Goal: Find specific page/section: Find specific page/section

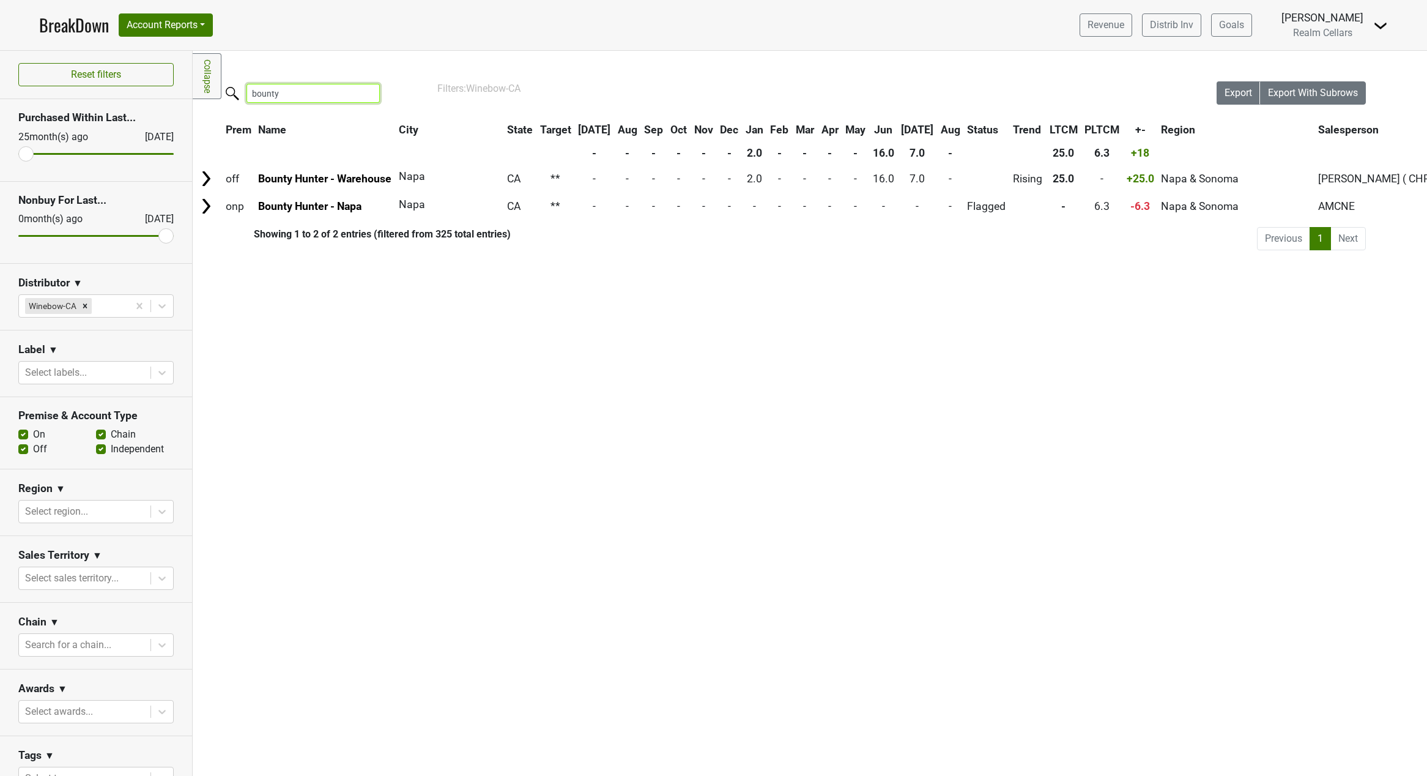
click at [365, 94] on input "bounty" at bounding box center [313, 93] width 133 height 19
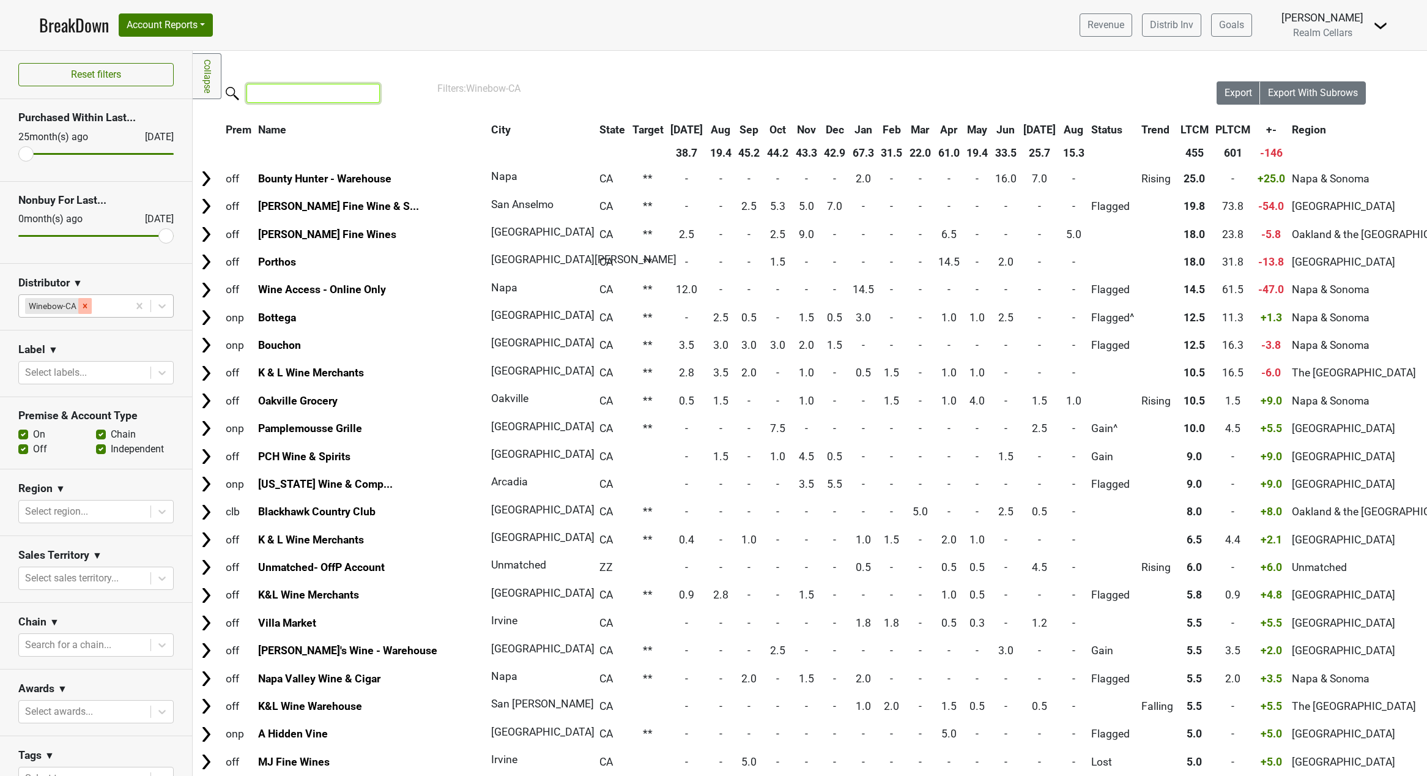
click at [86, 310] on div "Remove Winebow-CA" at bounding box center [84, 306] width 13 height 16
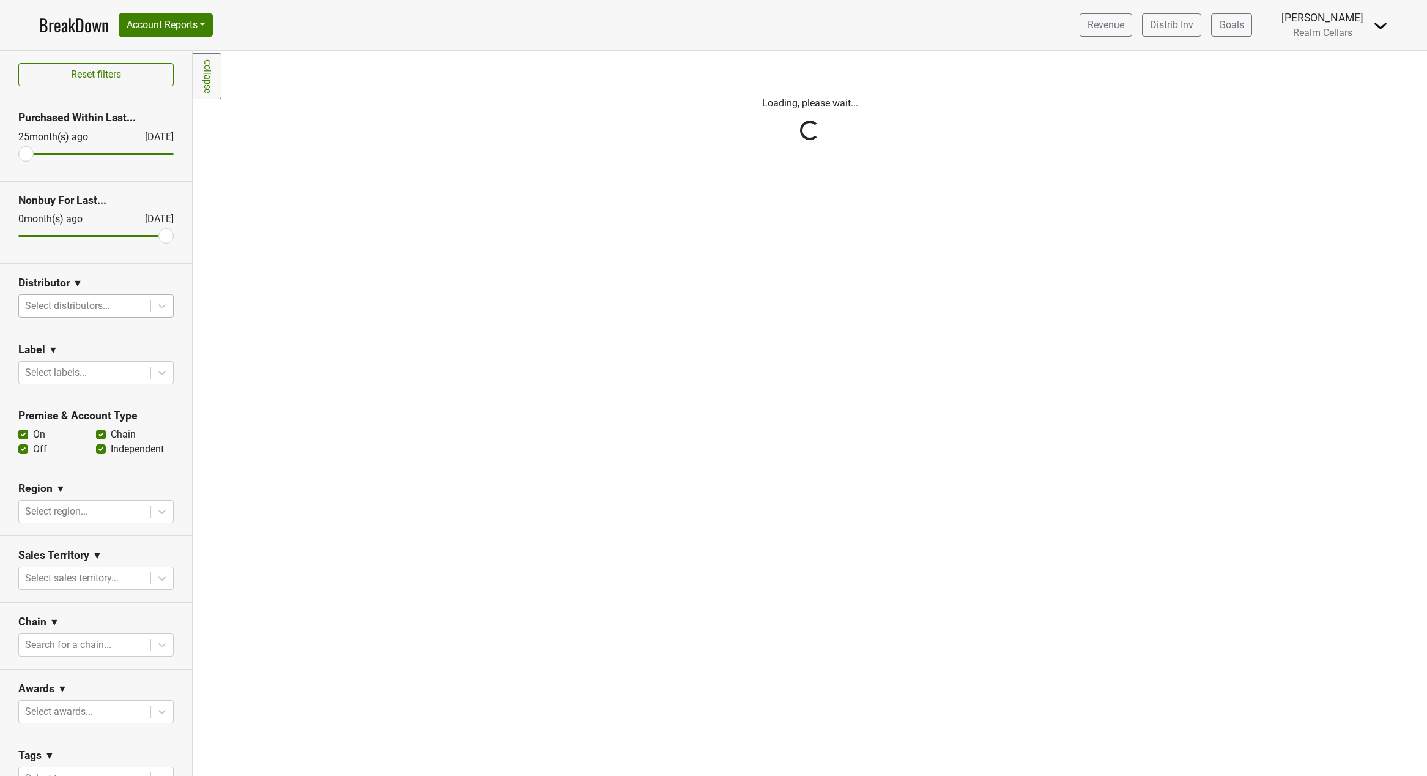
click at [158, 303] on div "Reset filters Purchased Within Last... [DATE] [DATE] Nonbuy For Last... [DATE] …" at bounding box center [96, 413] width 193 height 725
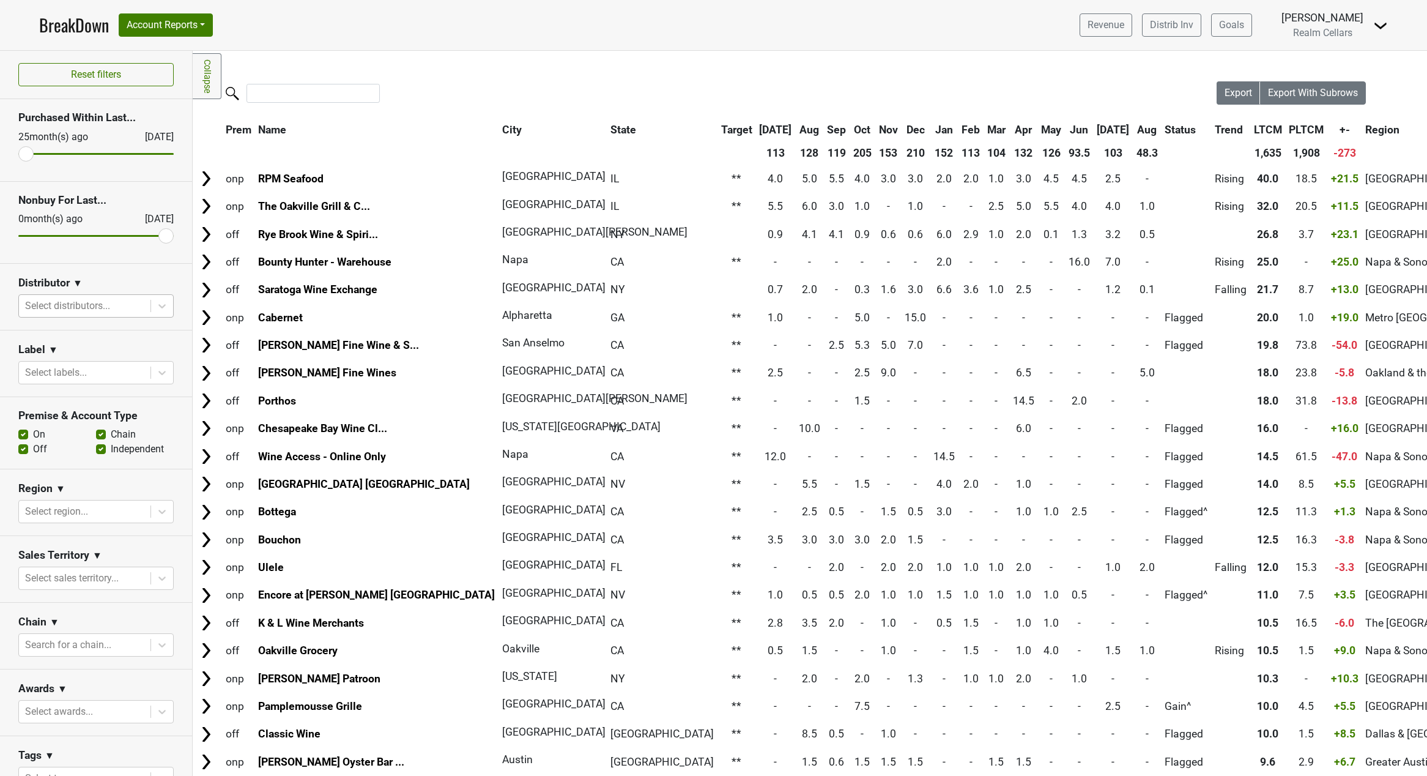
click at [156, 306] on icon at bounding box center [162, 306] width 12 height 12
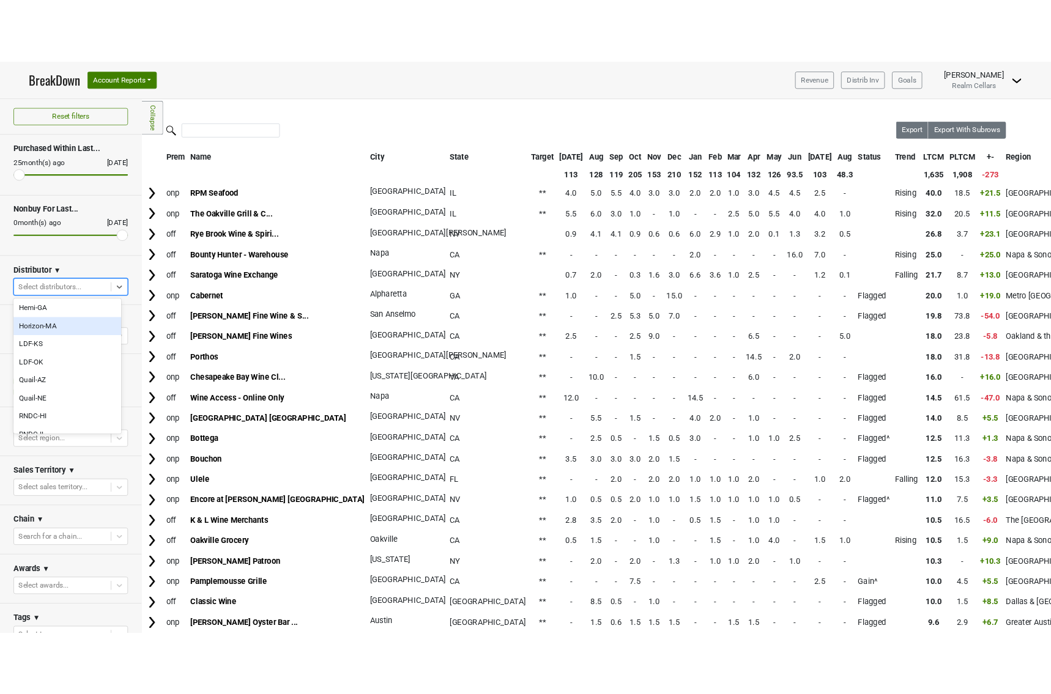
scroll to position [184, 0]
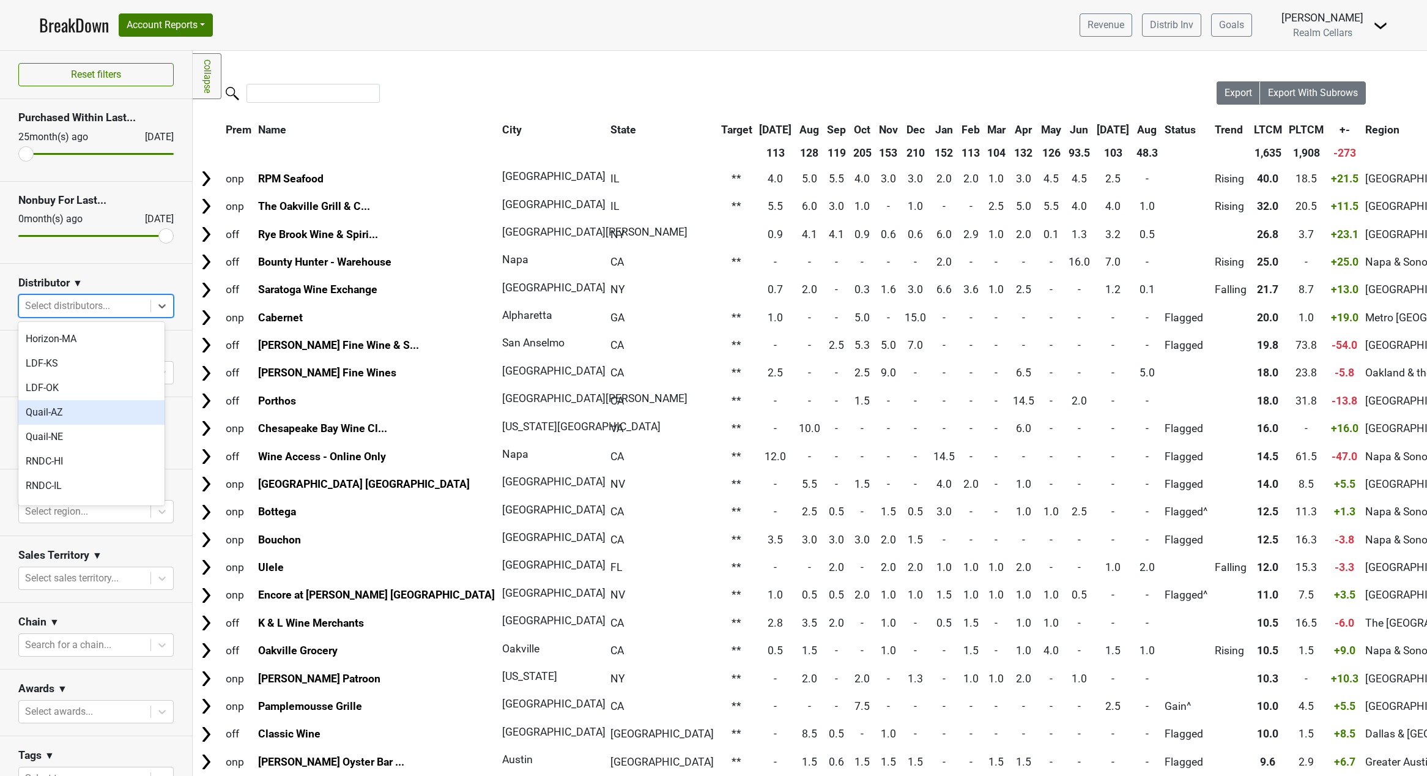
click at [110, 400] on div "Quail-AZ" at bounding box center [91, 412] width 146 height 24
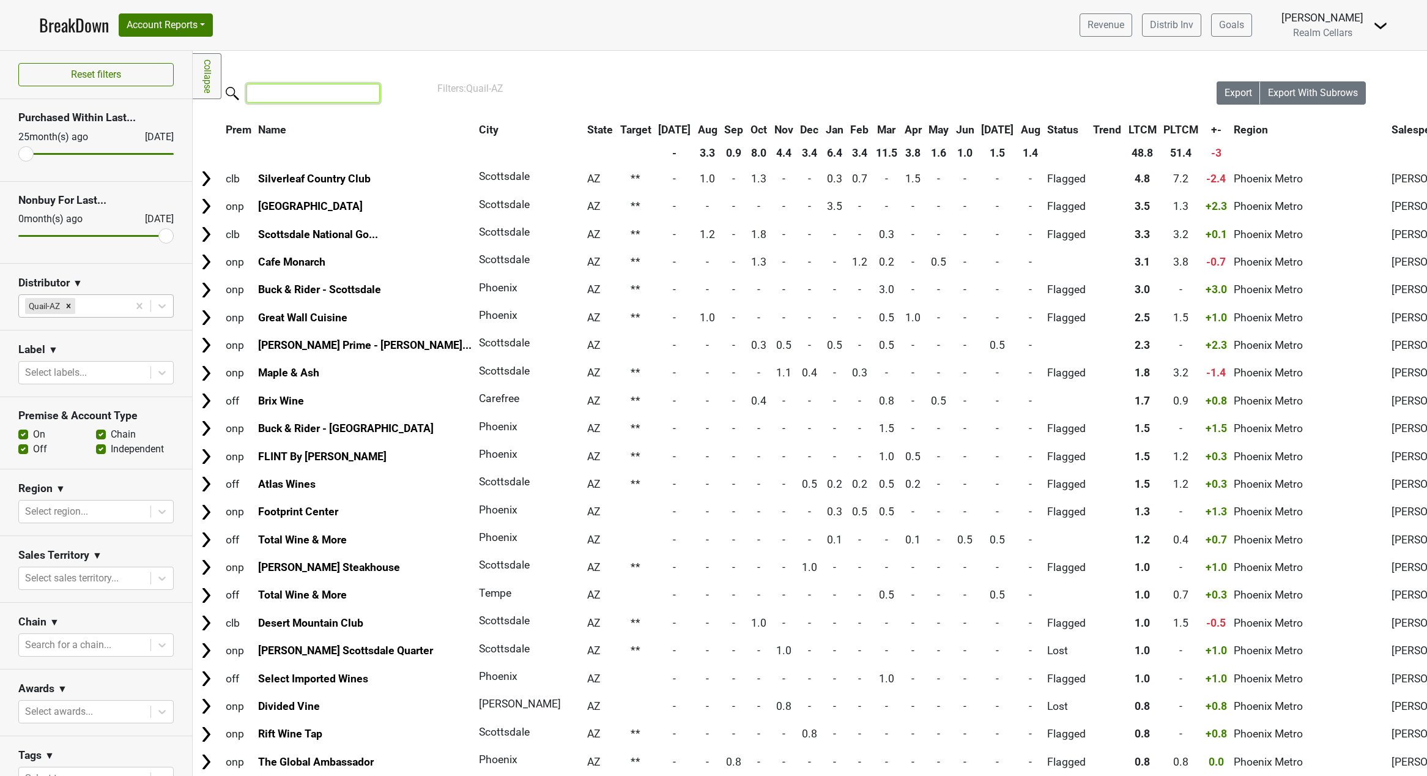
click at [278, 96] on input "search" at bounding box center [313, 93] width 133 height 19
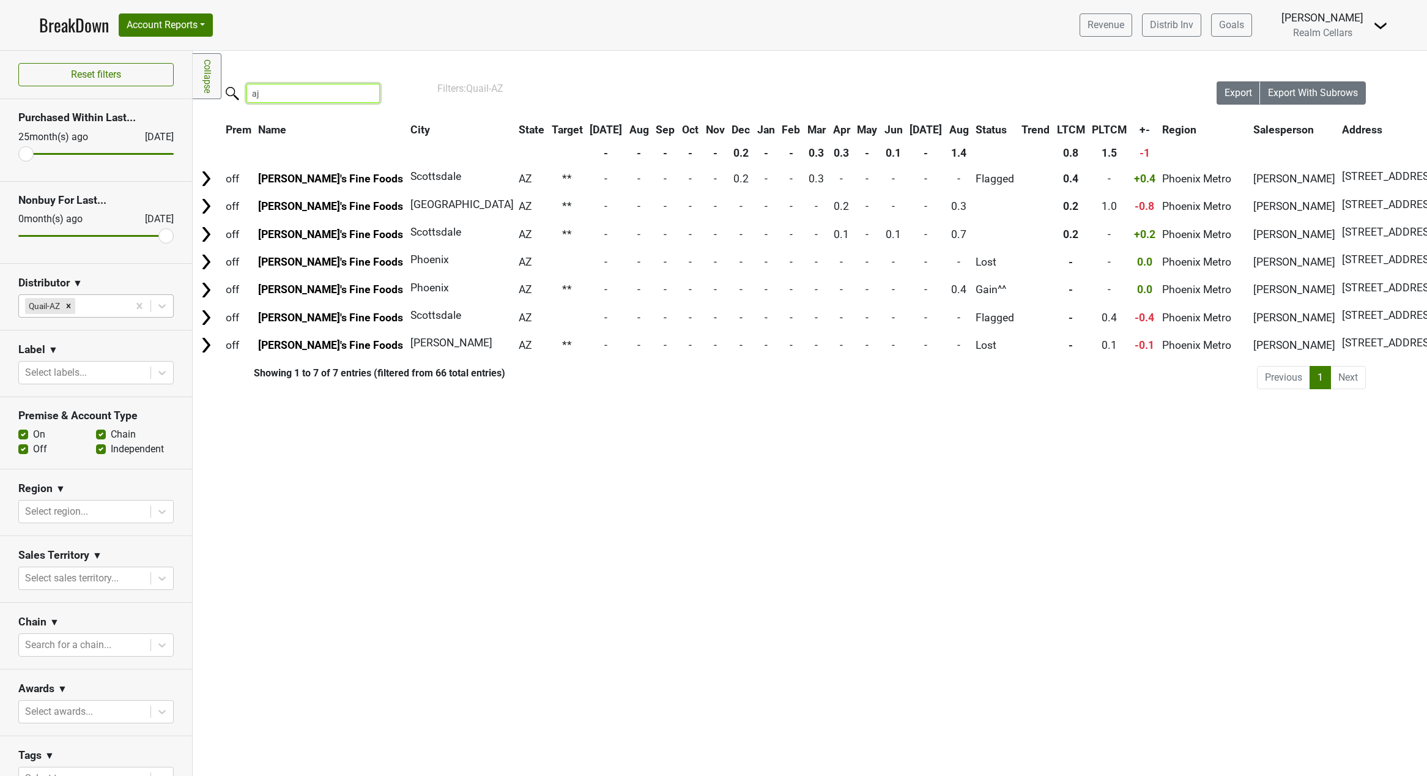
type input "aj"
click at [1411, 536] on div "Filters Collapse Loading, please wait... Please wait, your file is being downlo…" at bounding box center [810, 413] width 1234 height 725
click at [1330, 519] on div "Filters Collapse Loading, please wait... Please wait, your file is being downlo…" at bounding box center [810, 413] width 1234 height 725
click at [1008, 37] on nav "BreakDown Account Reports SuperRanker Map Award Progress Chain Compliance CRM N…" at bounding box center [713, 25] width 1368 height 50
